Goal: Task Accomplishment & Management: Complete application form

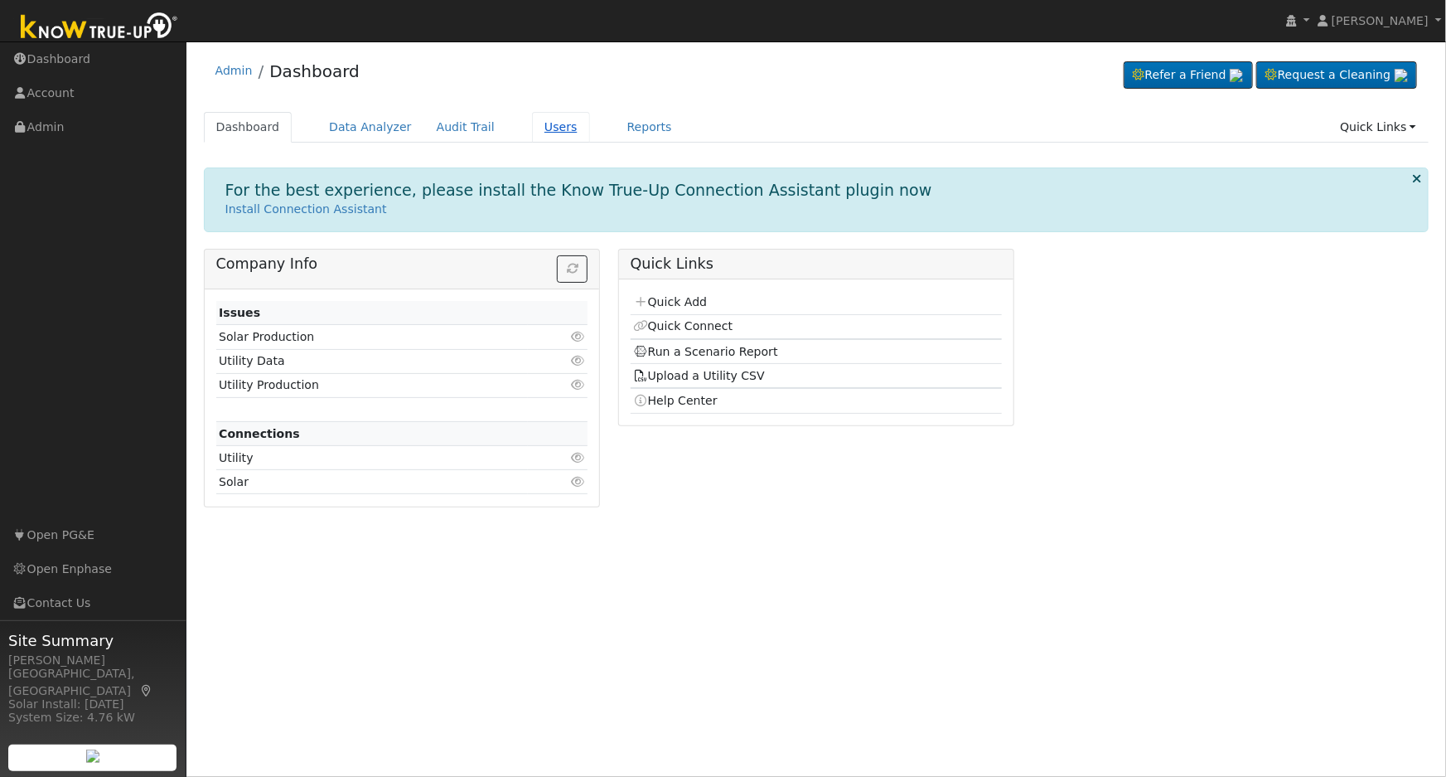
click at [532, 130] on link "Users" at bounding box center [561, 127] width 58 height 31
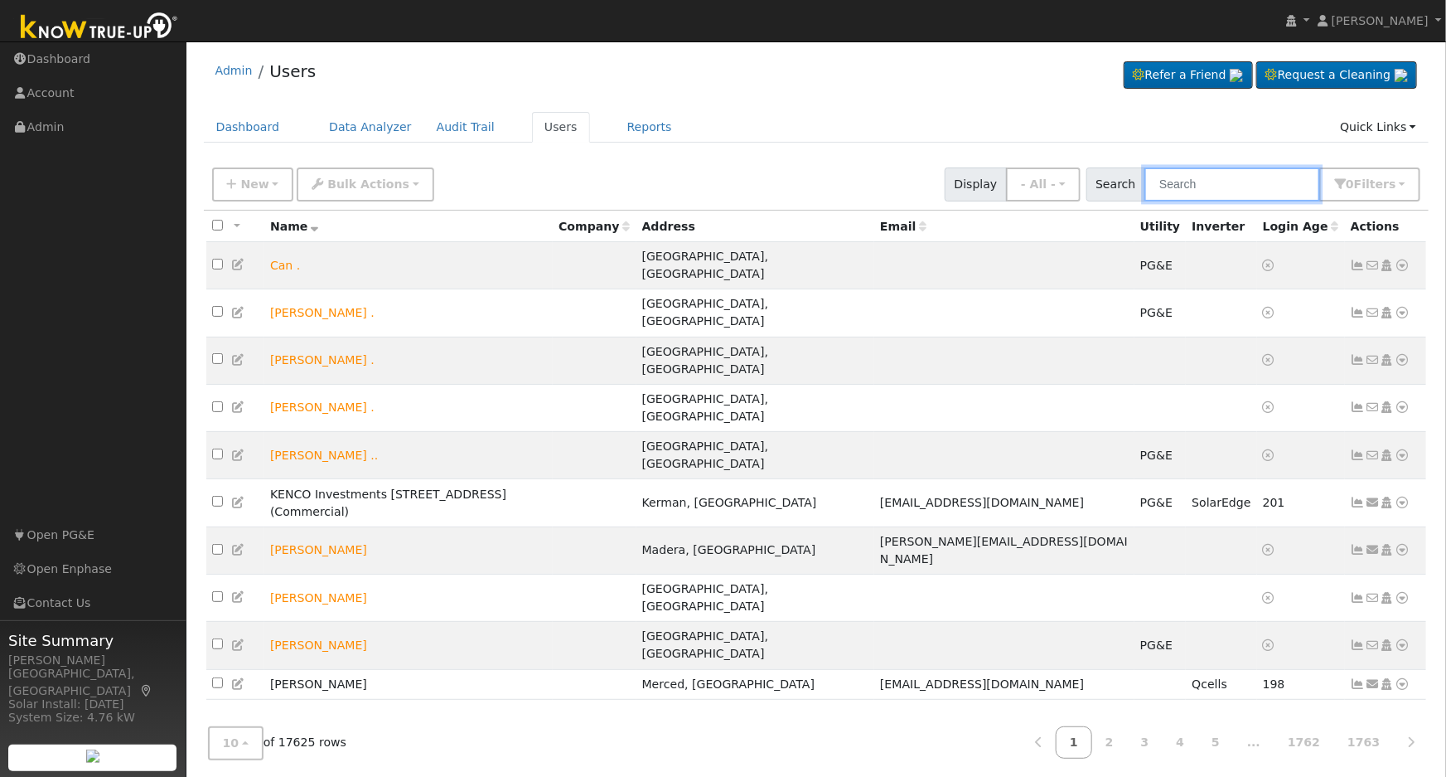
click at [1225, 186] on input "text" at bounding box center [1232, 184] width 176 height 34
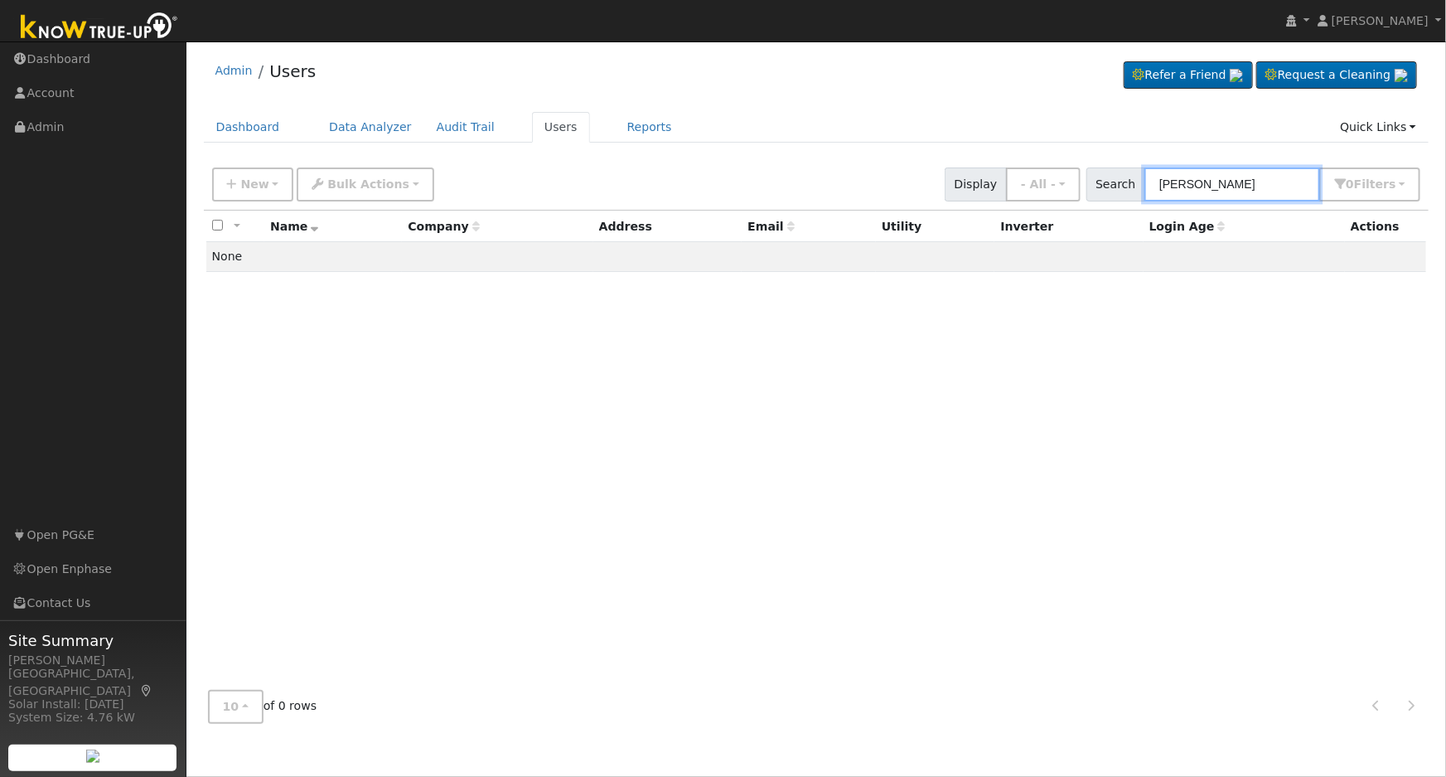
click at [1197, 186] on input "[PERSON_NAME]" at bounding box center [1232, 184] width 176 height 34
click at [1217, 182] on input "[PERSON_NAME]" at bounding box center [1232, 184] width 176 height 34
click at [1240, 181] on input "71 n peach" at bounding box center [1232, 184] width 176 height 34
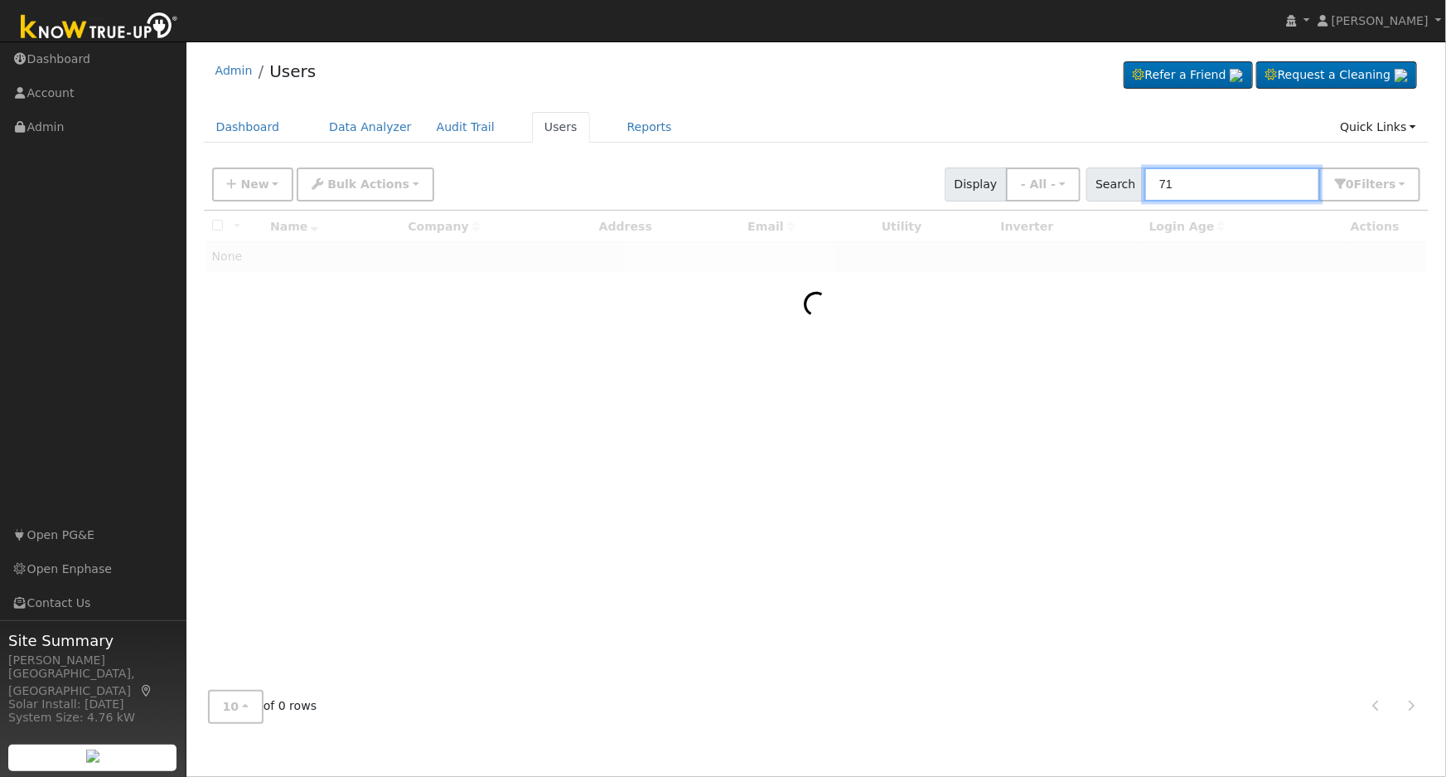
type input "7"
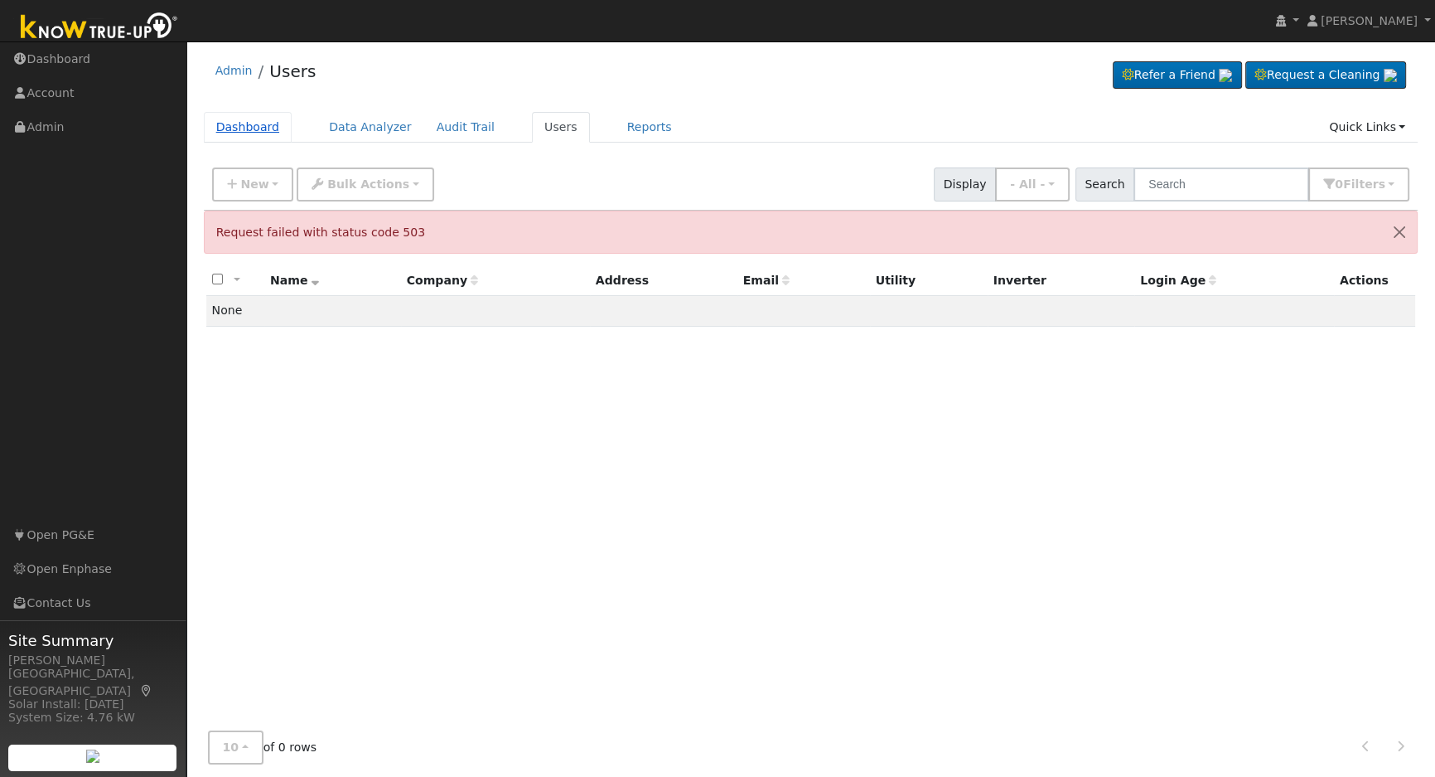
click at [247, 128] on link "Dashboard" at bounding box center [248, 127] width 89 height 31
click at [1238, 181] on input "text" at bounding box center [1222, 184] width 176 height 34
type input "71 n peach"
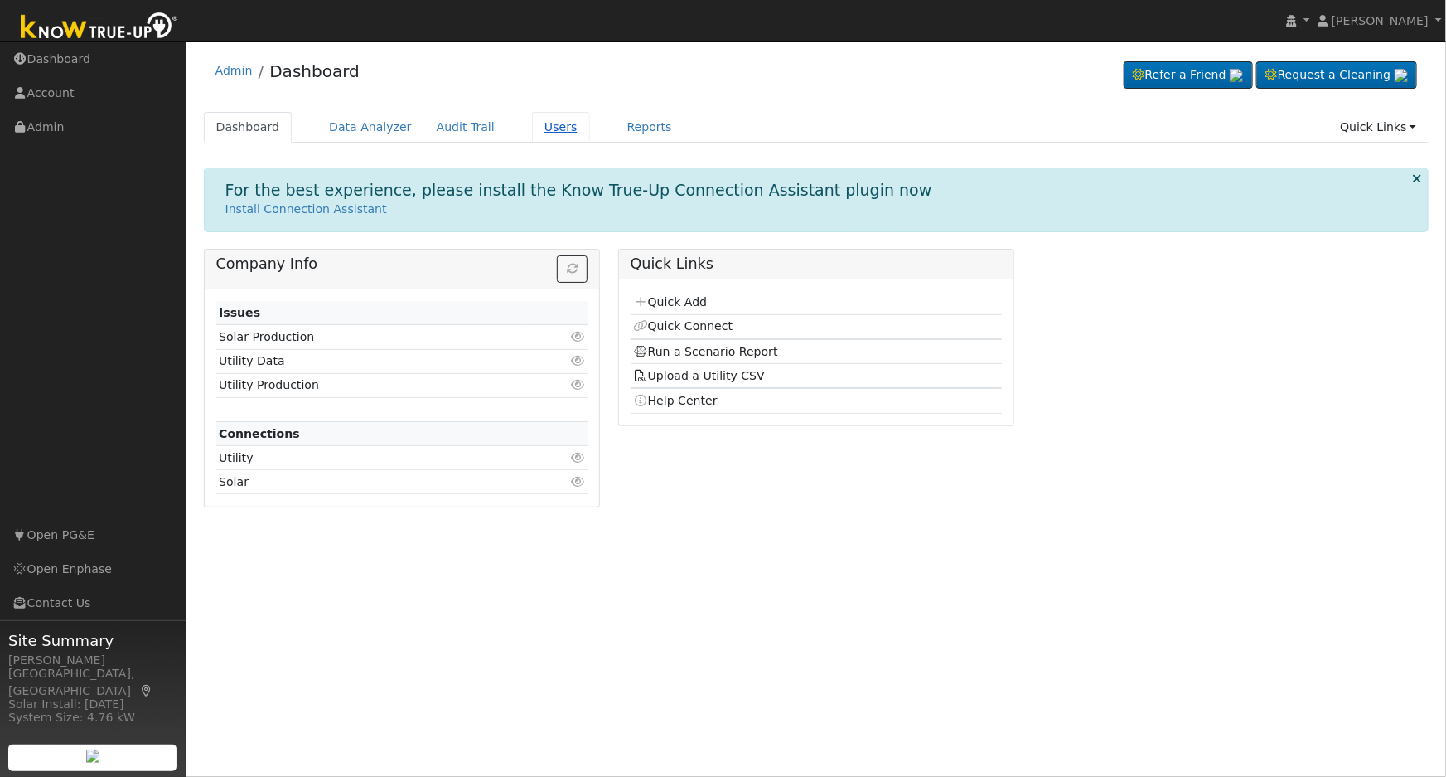
click at [544, 132] on link "Users" at bounding box center [561, 127] width 58 height 31
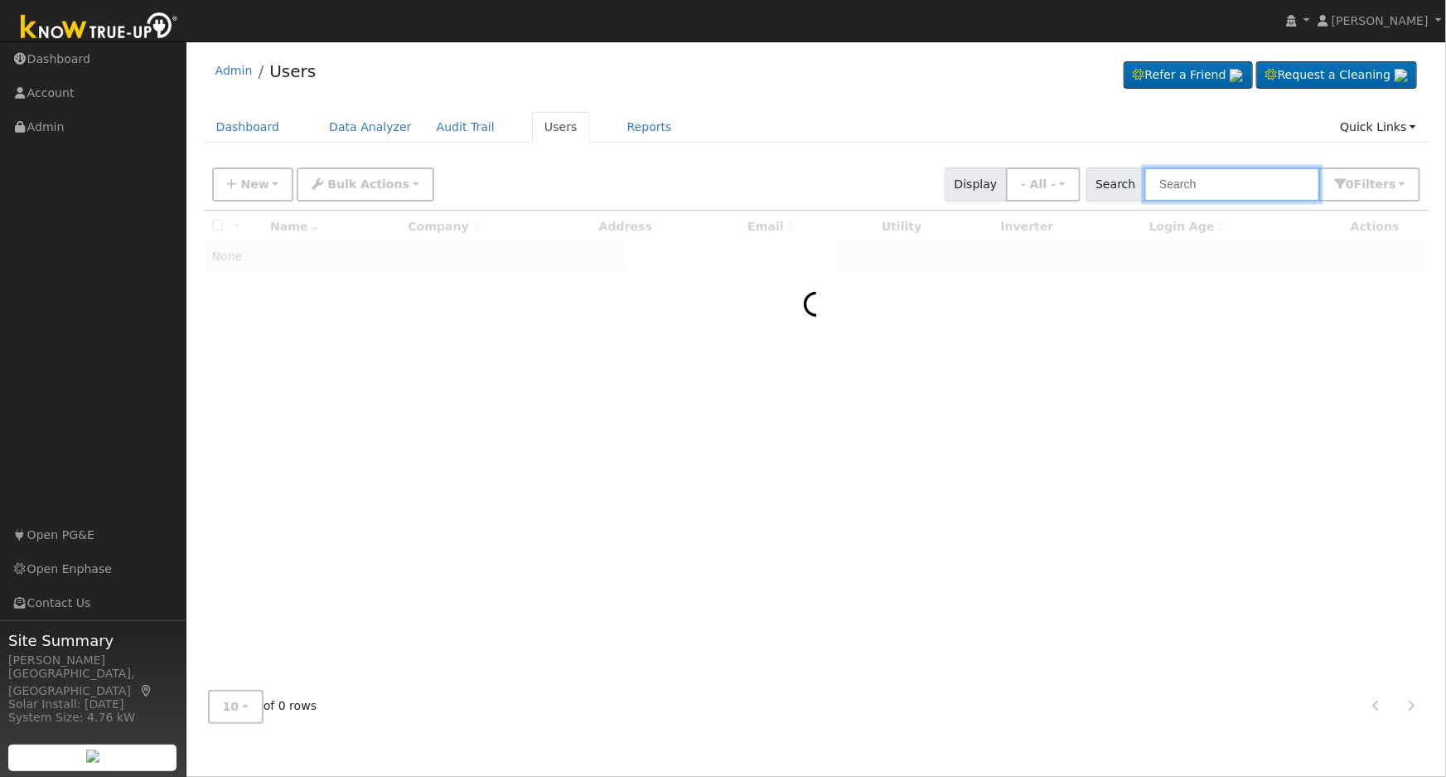
click at [1265, 182] on input "text" at bounding box center [1232, 184] width 176 height 34
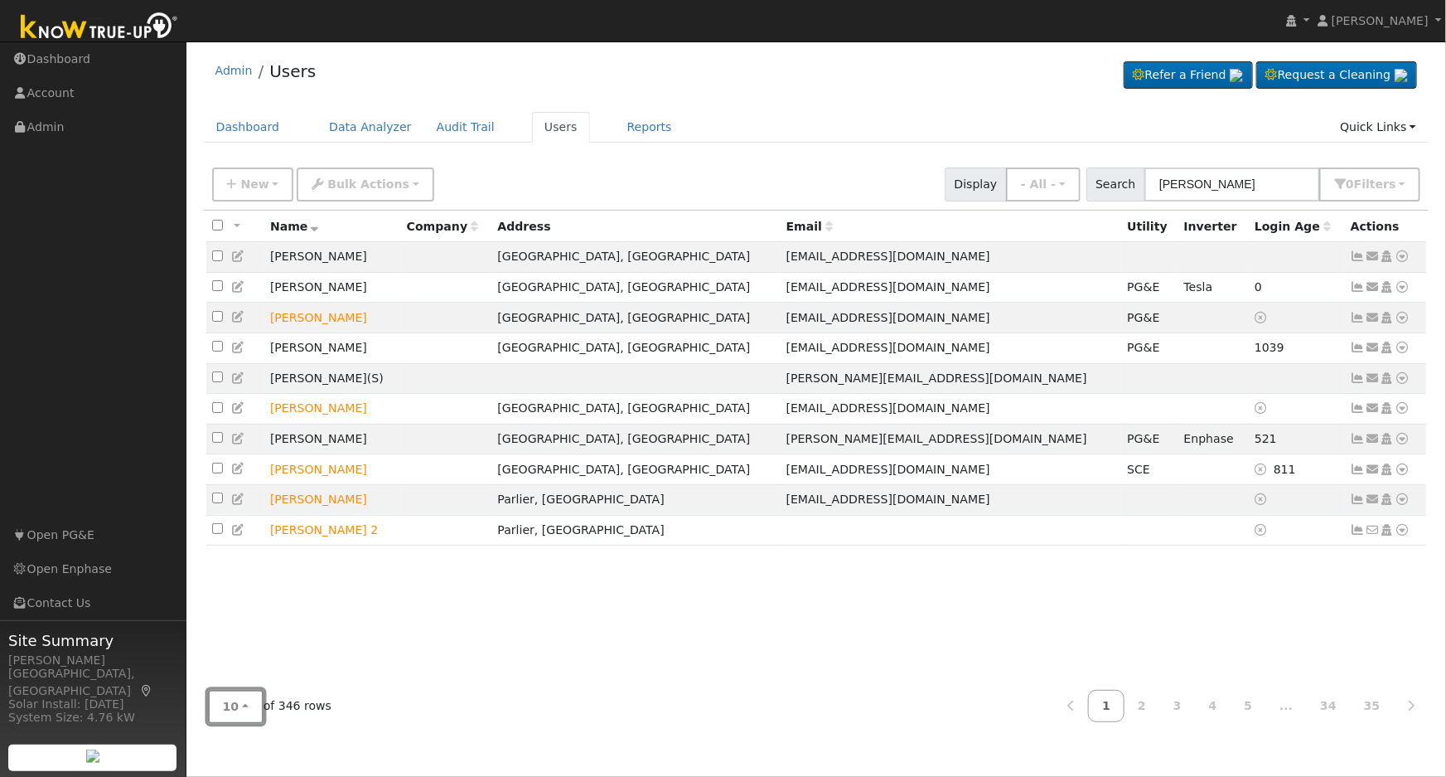
click at [240, 696] on button "10" at bounding box center [236, 707] width 56 height 34
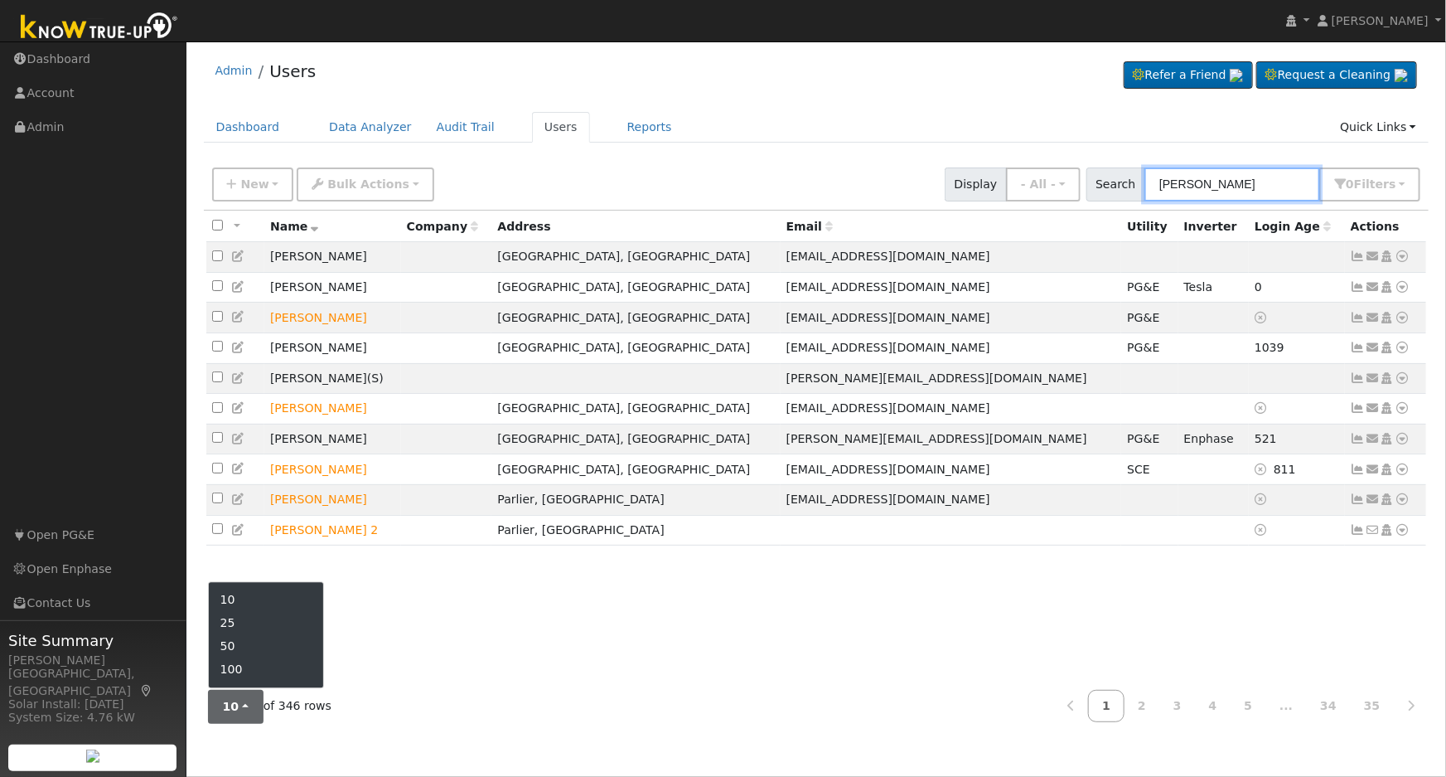
click at [1245, 179] on input "[PERSON_NAME]" at bounding box center [1232, 184] width 176 height 34
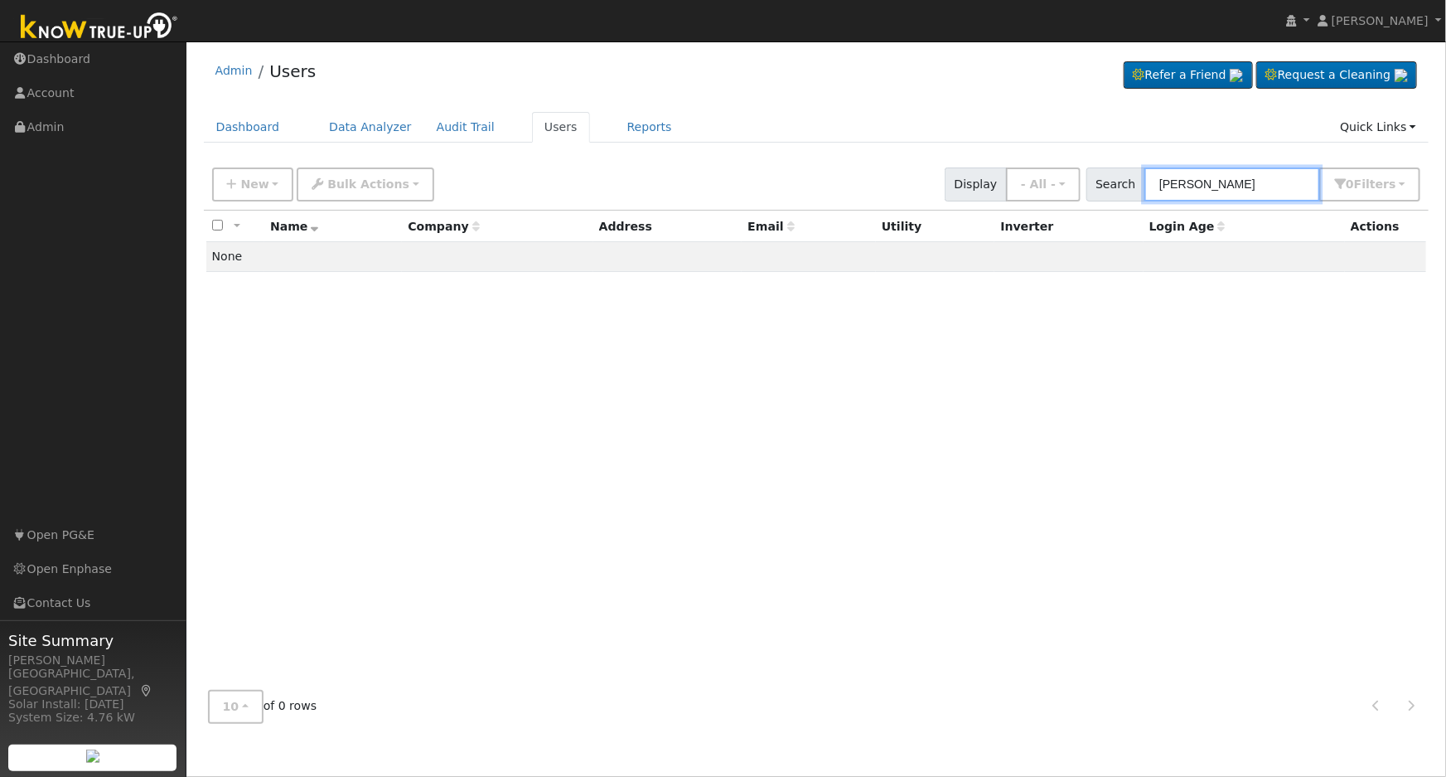
click at [1209, 177] on input "[PERSON_NAME]" at bounding box center [1232, 184] width 176 height 34
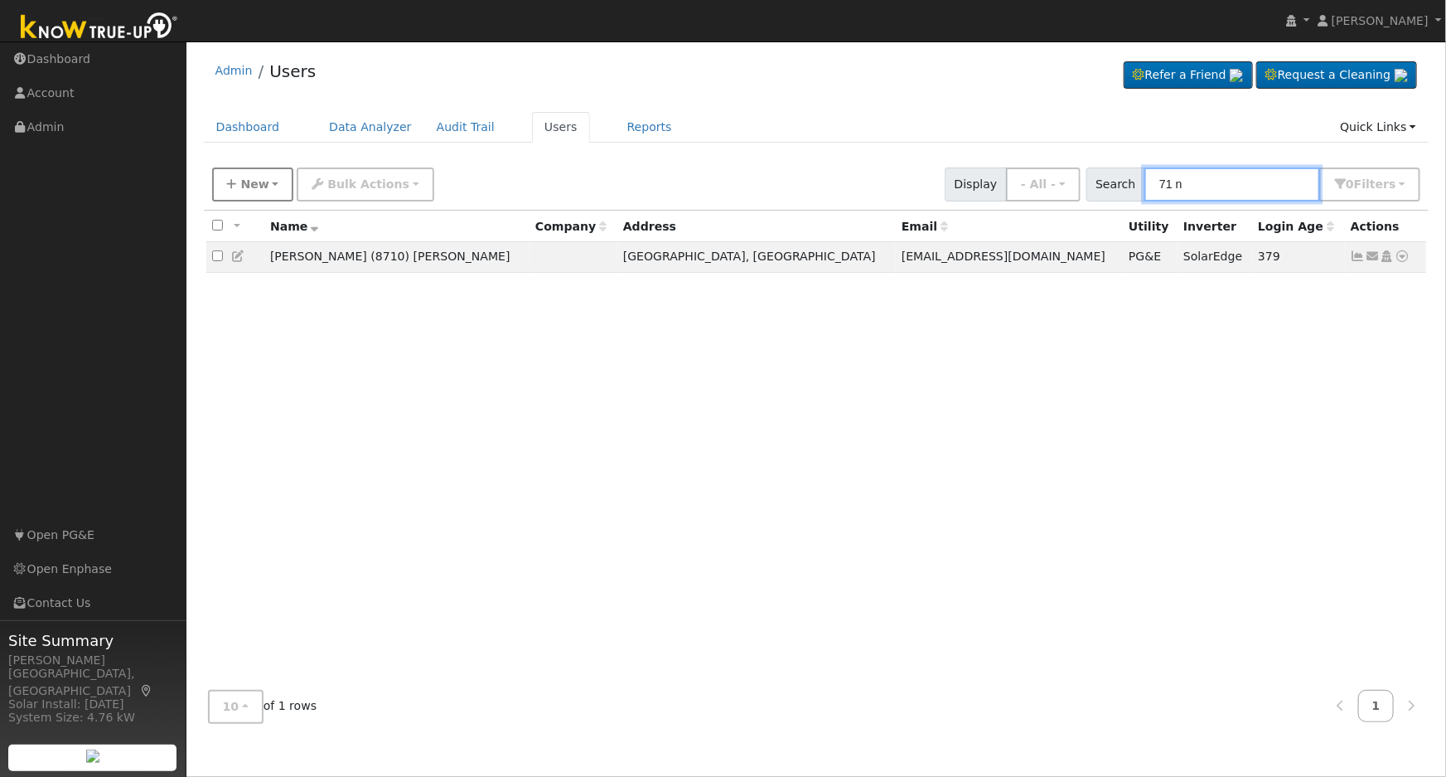
type input "71 n"
click at [259, 179] on span "New" at bounding box center [254, 183] width 28 height 13
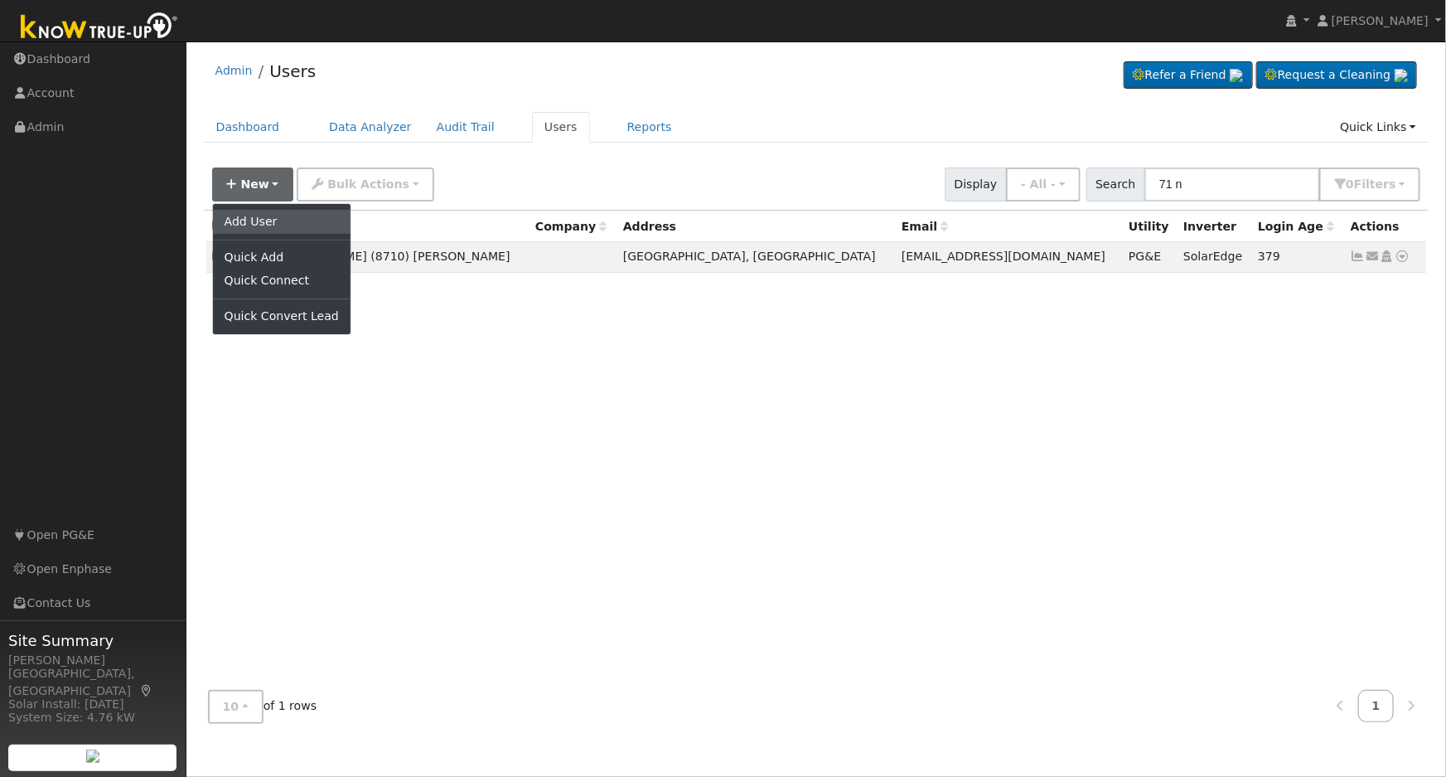
click at [283, 222] on link "Add User" at bounding box center [282, 221] width 138 height 23
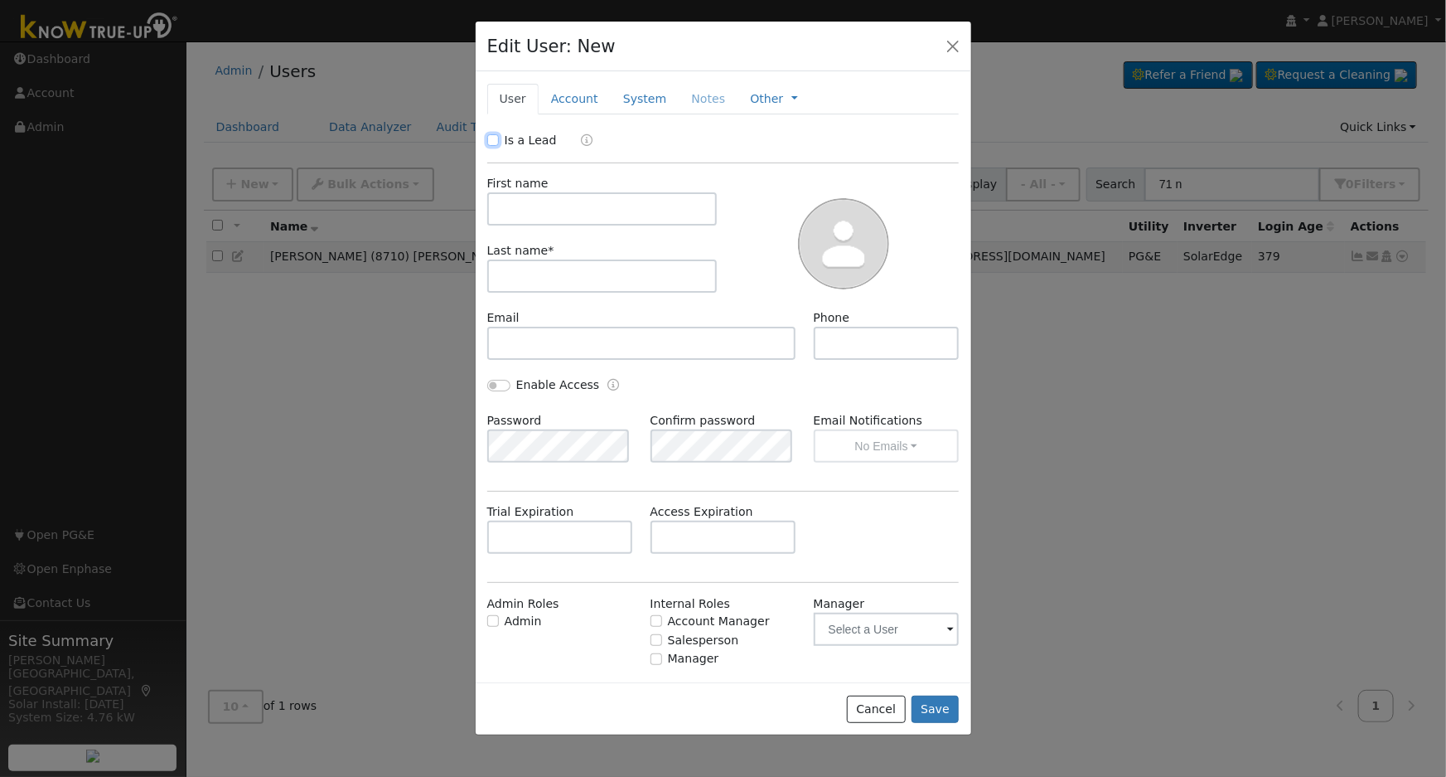
click at [492, 135] on input "Is a Lead" at bounding box center [493, 140] width 12 height 12
checkbox input "true"
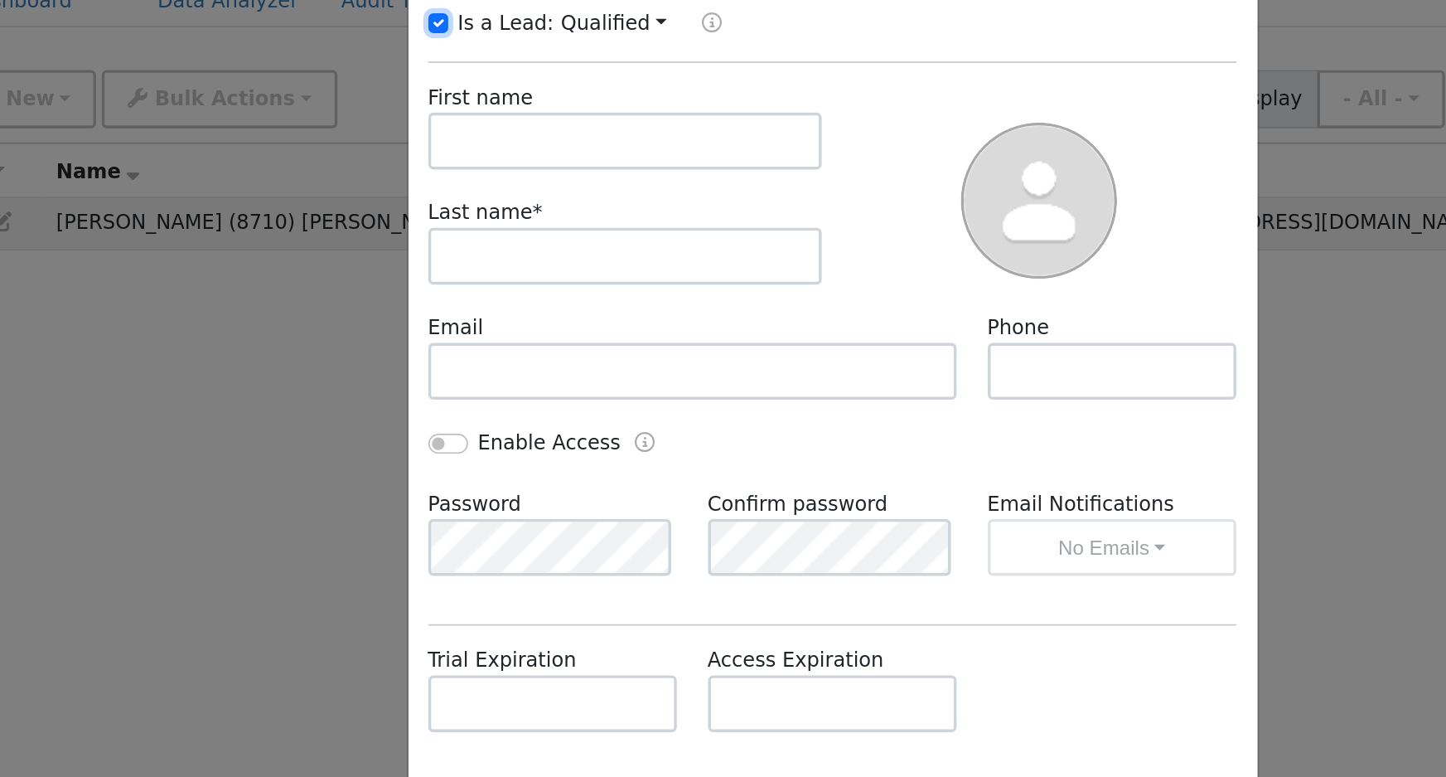
scroll to position [5, 0]
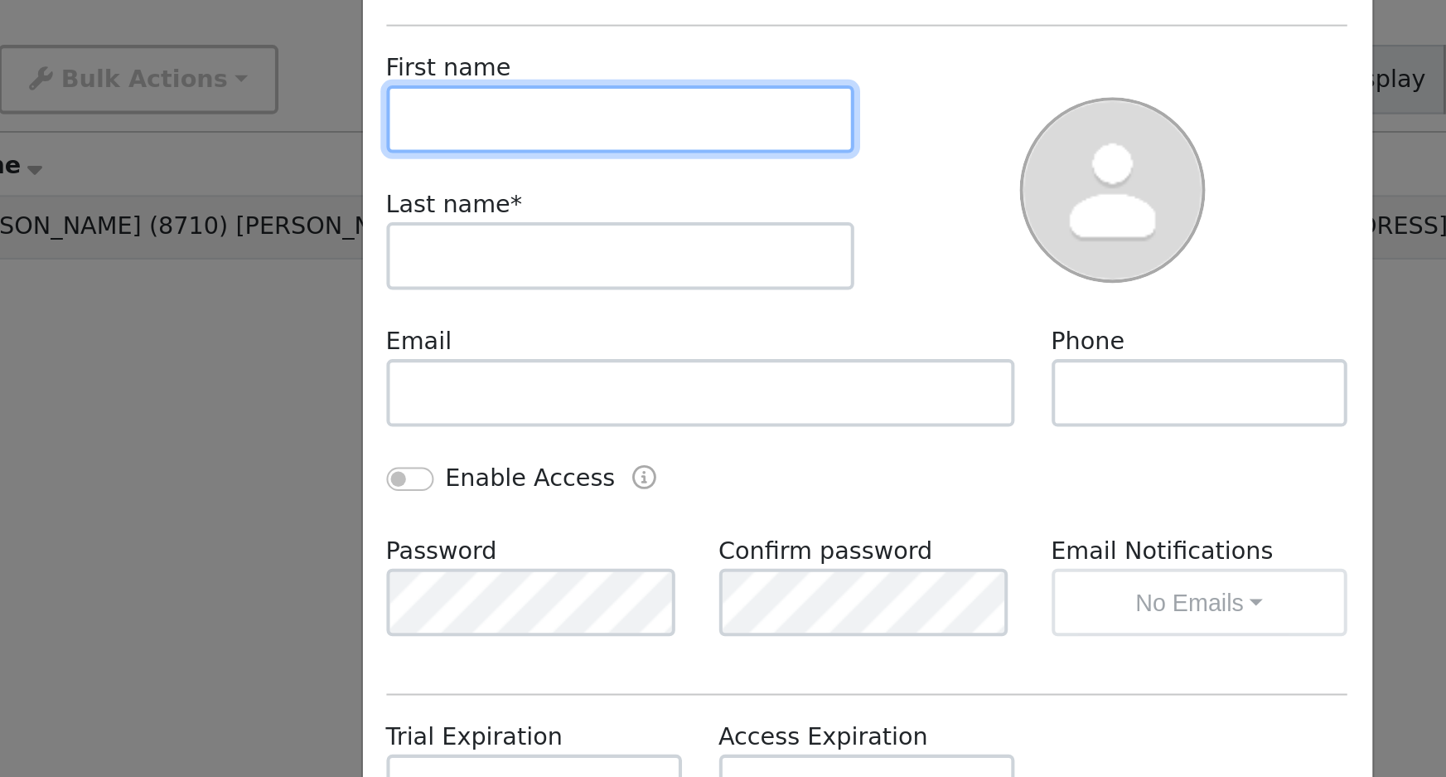
click at [595, 208] on input "text" at bounding box center [602, 203] width 230 height 33
type input "[PERSON_NAME]"
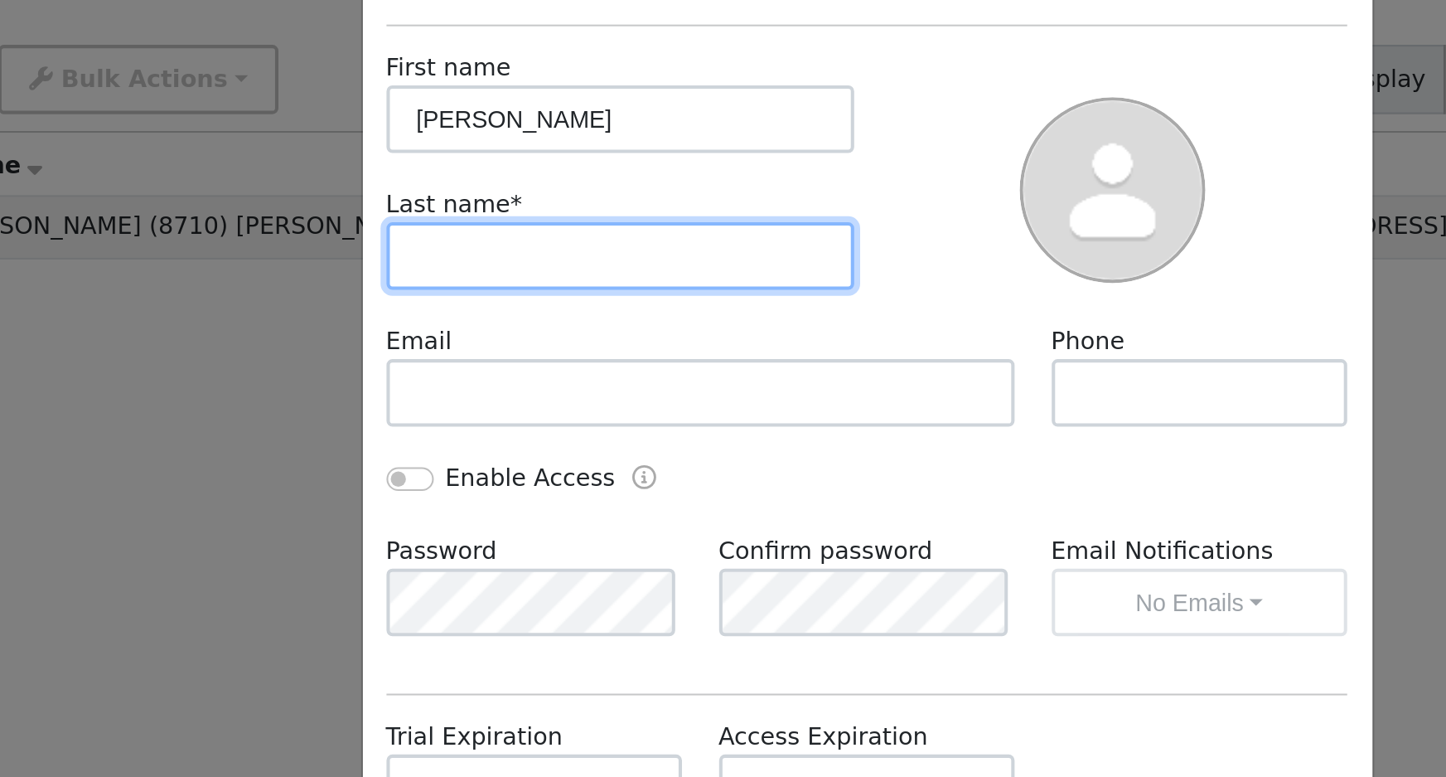
click at [575, 284] on input "text" at bounding box center [602, 270] width 230 height 33
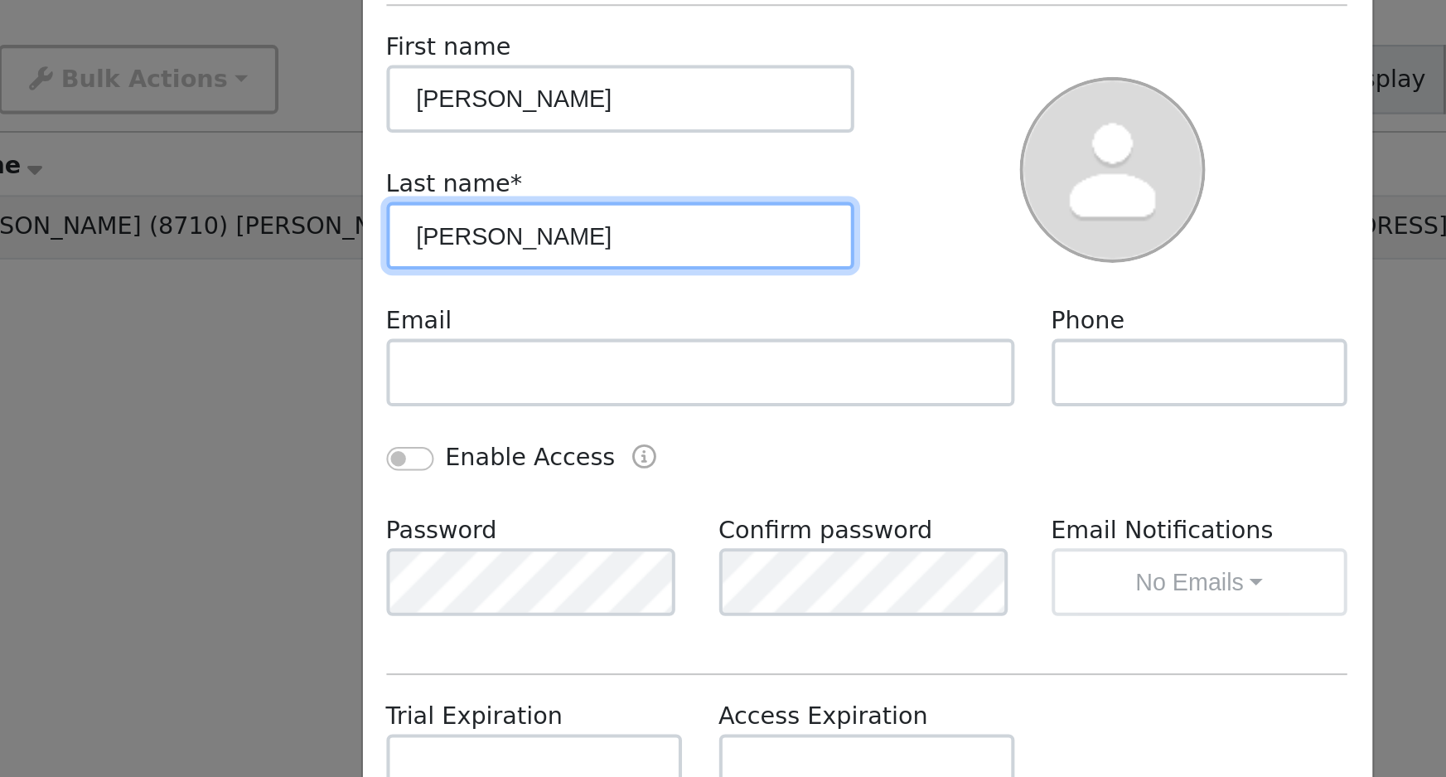
scroll to position [0, 0]
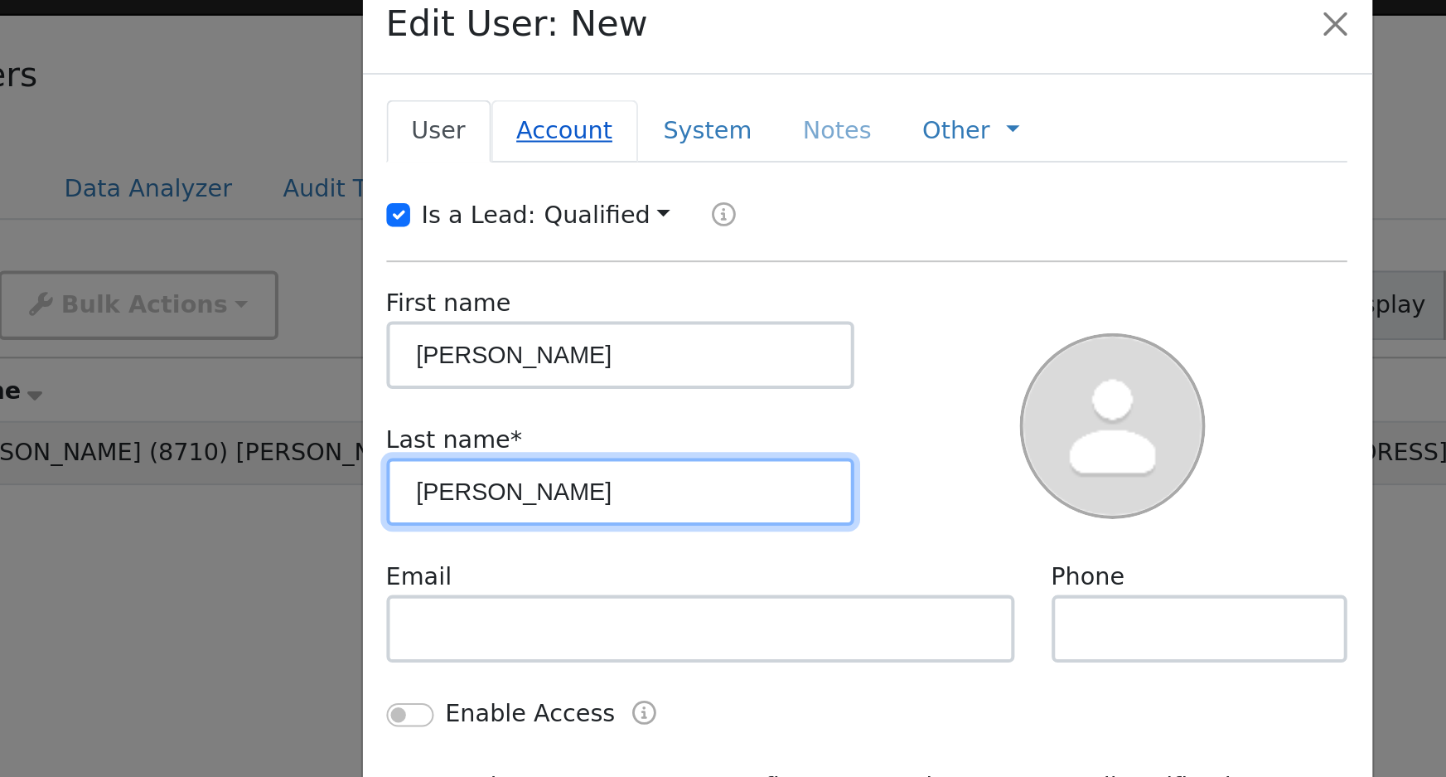
type input "[PERSON_NAME]"
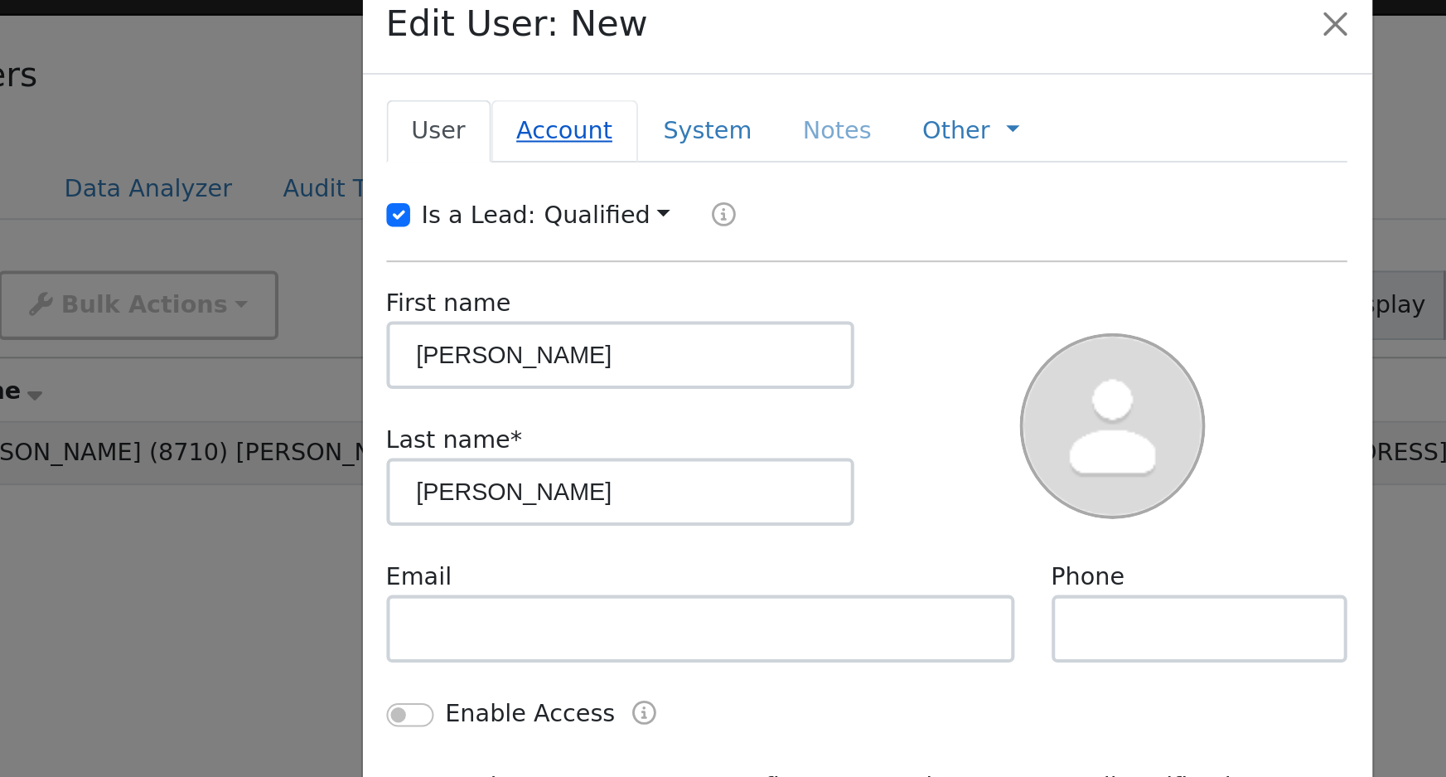
click at [580, 97] on link "Account" at bounding box center [575, 99] width 72 height 31
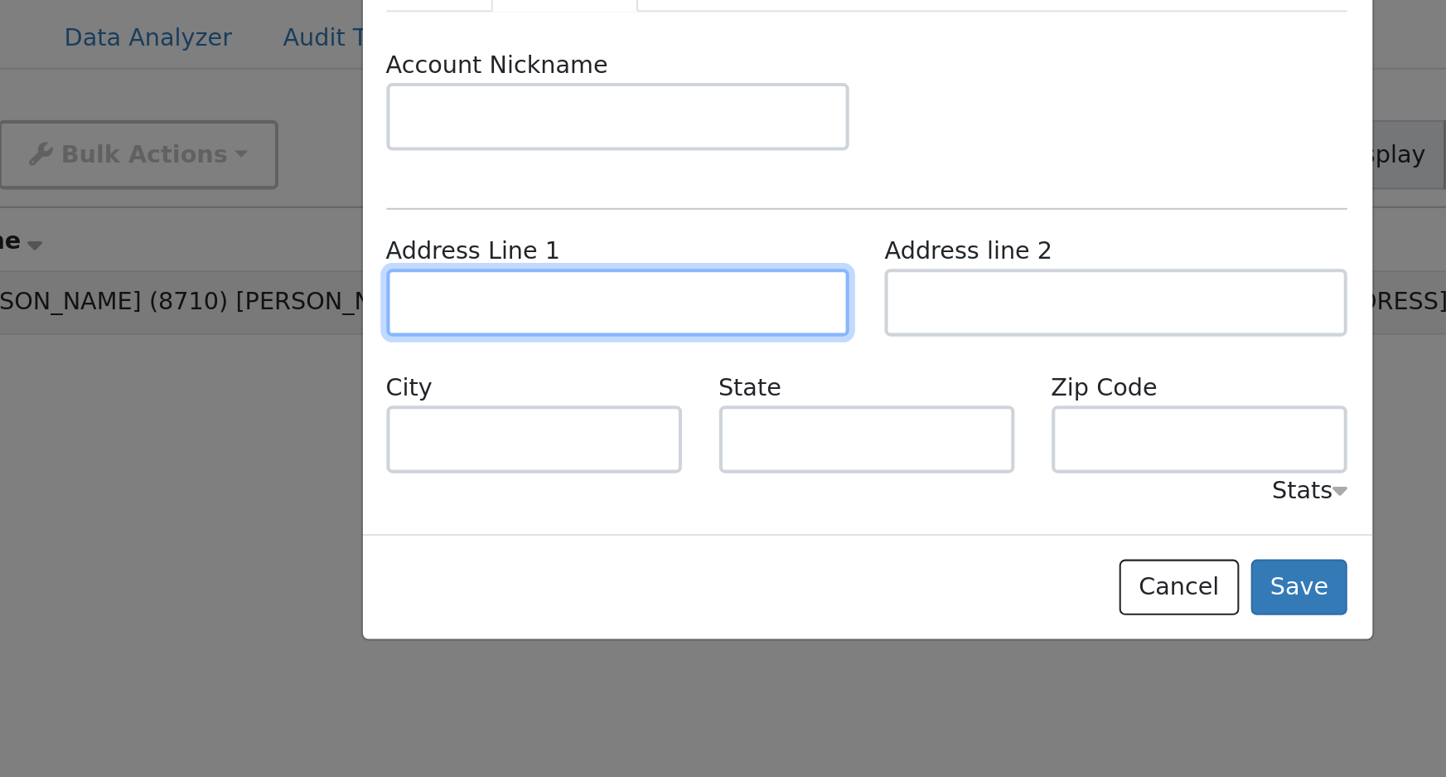
click at [581, 258] on input "text" at bounding box center [600, 256] width 227 height 33
type input "[STREET_ADDRESS]"
type input "Clovis"
type input "CA"
type input "93612"
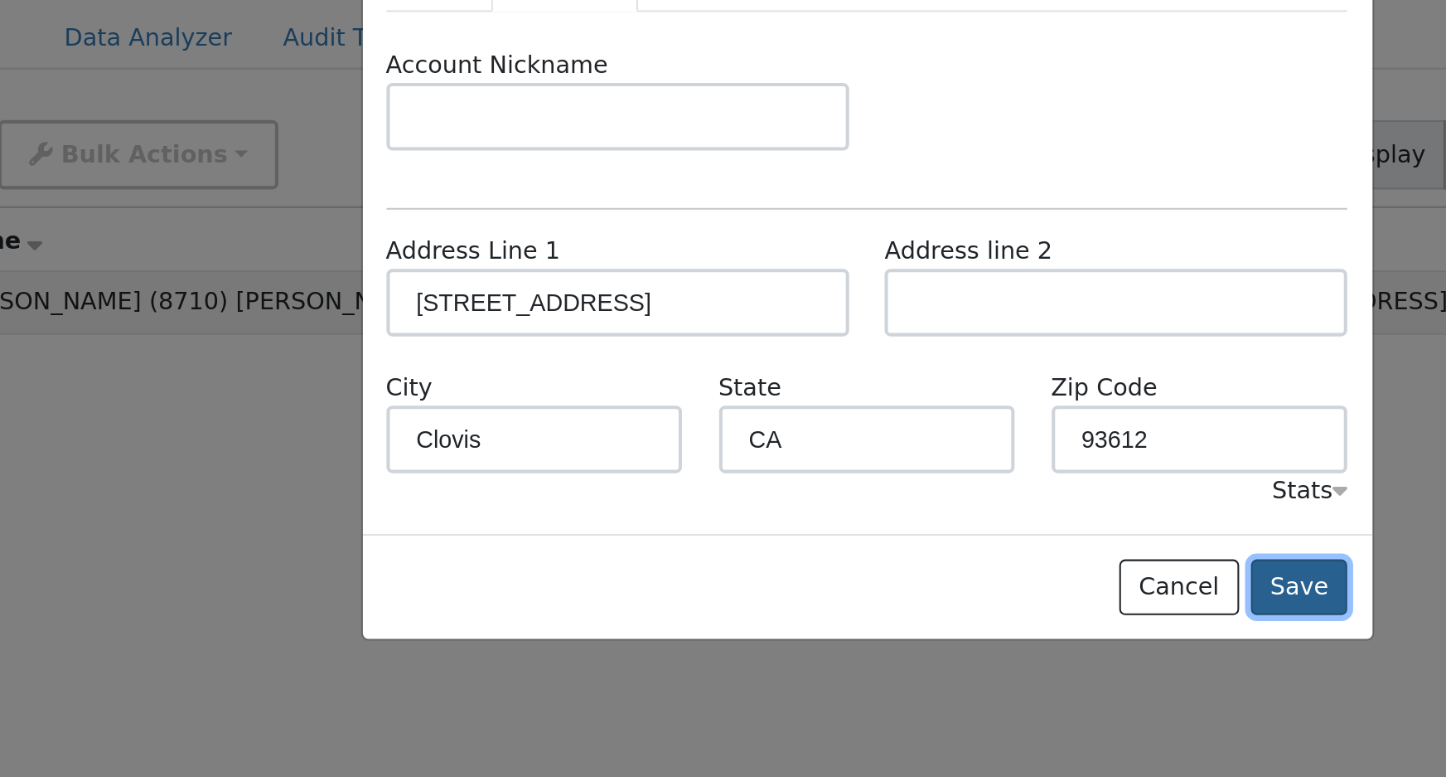
click at [939, 395] on button "Save" at bounding box center [936, 397] width 48 height 28
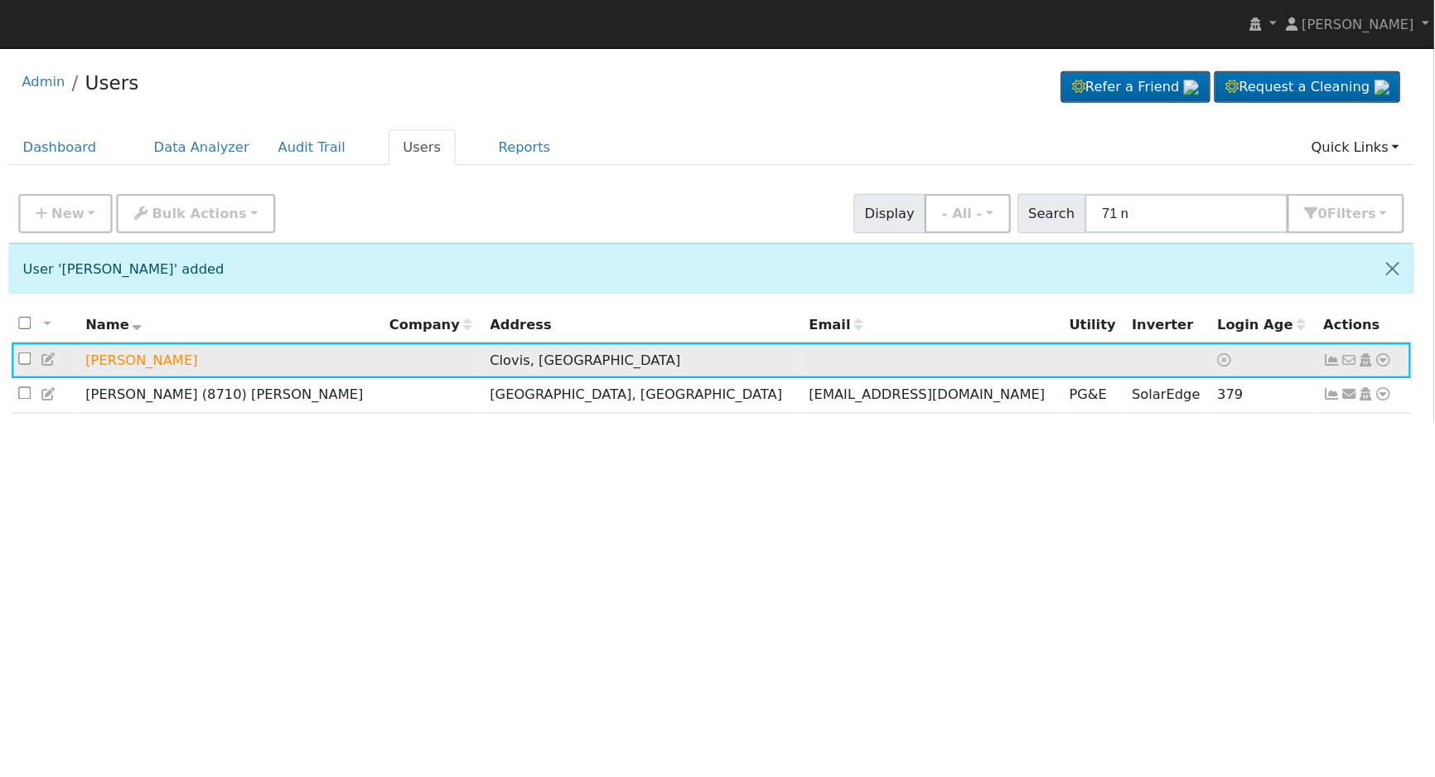
click at [1391, 311] on icon at bounding box center [1392, 311] width 15 height 12
click at [1378, 309] on icon at bounding box center [1376, 311] width 15 height 12
